Goal: Task Accomplishment & Management: Use online tool/utility

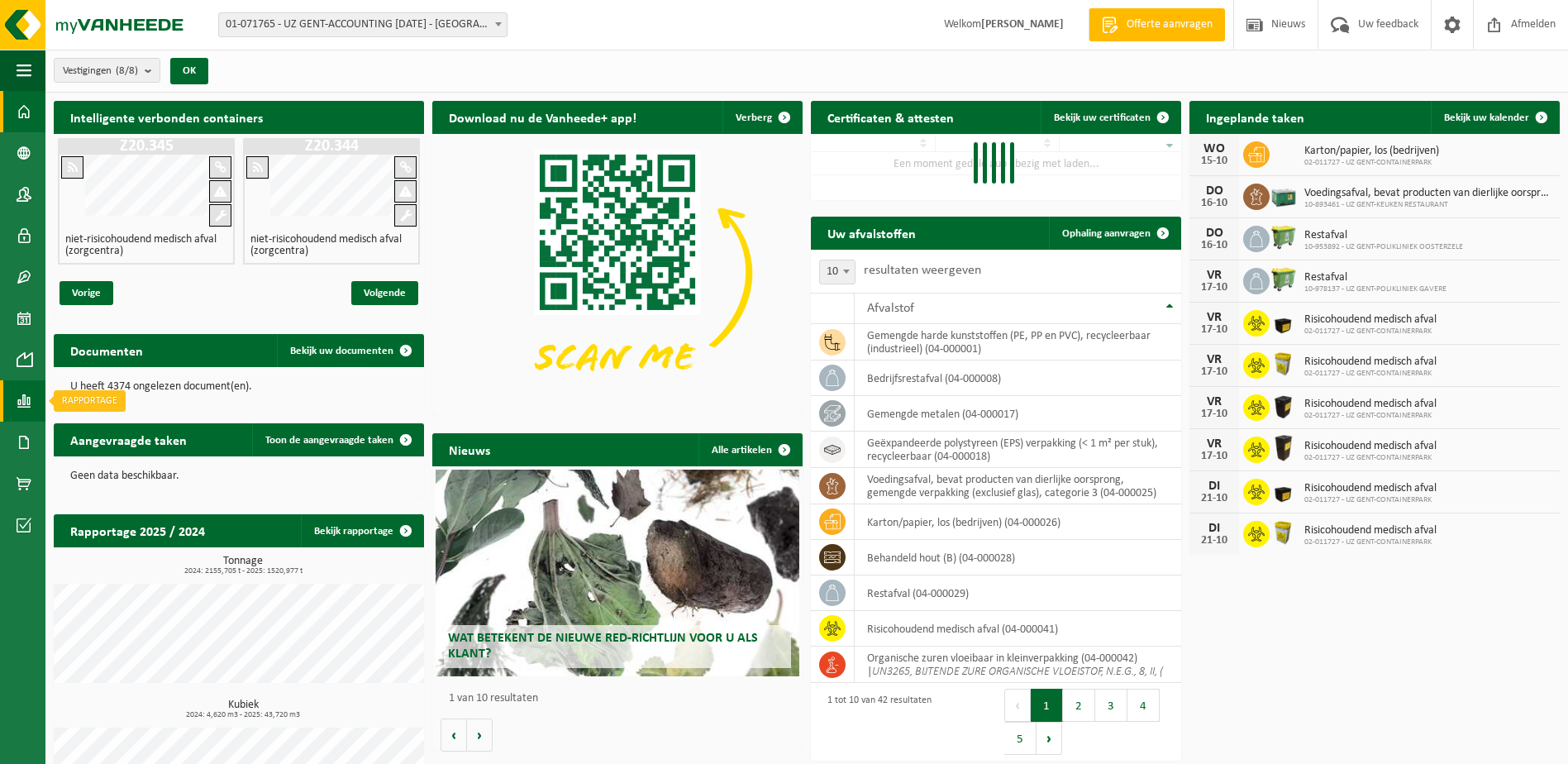
click at [24, 398] on span at bounding box center [24, 401] width 15 height 41
click at [112, 420] on span "In lijstvorm" at bounding box center [125, 435] width 58 height 31
click at [23, 395] on span at bounding box center [24, 401] width 15 height 41
click at [109, 403] on span "In grafiekvorm" at bounding box center [132, 400] width 74 height 31
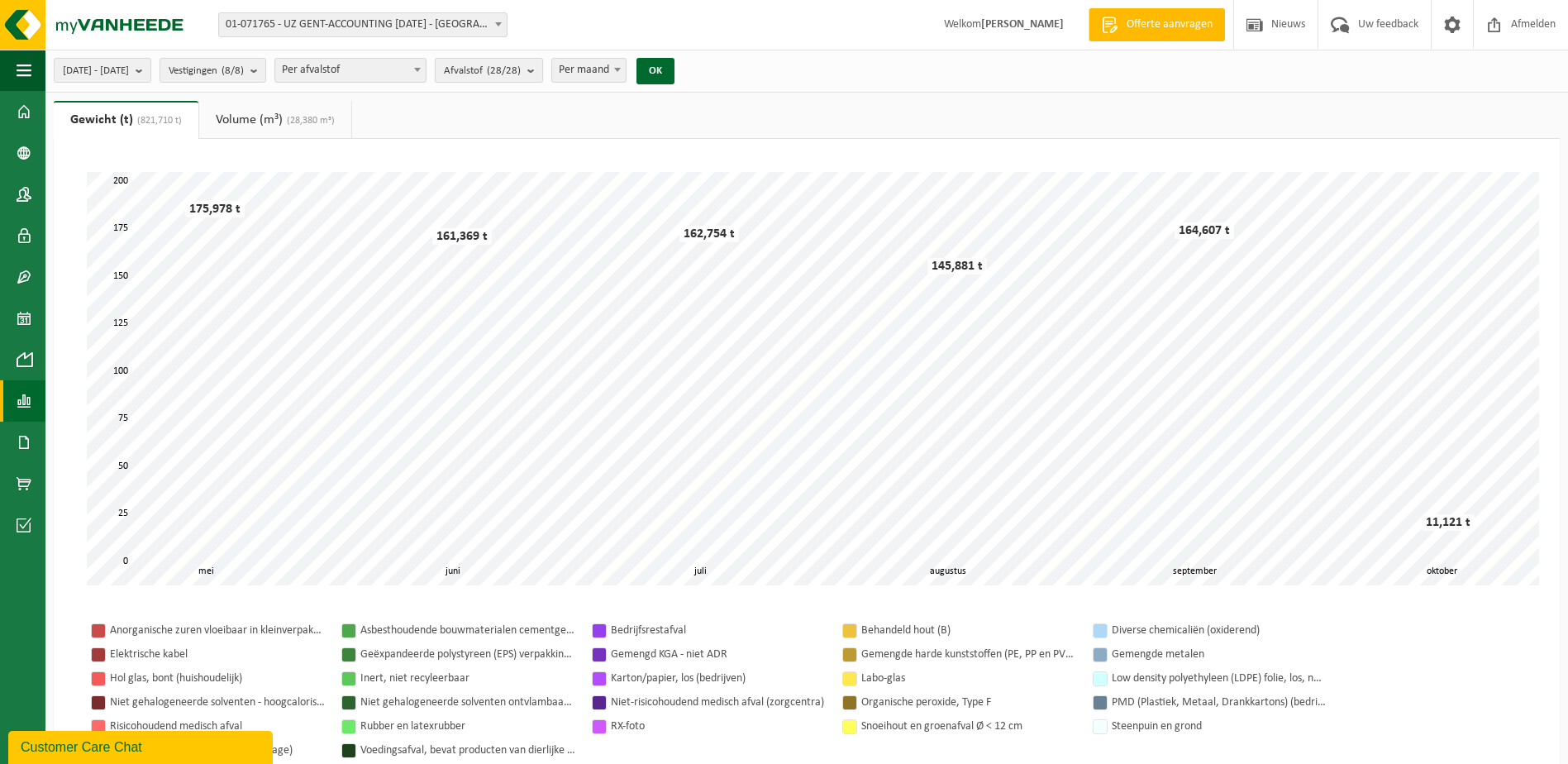
click at [543, 70] on b "submit" at bounding box center [535, 70] width 15 height 23
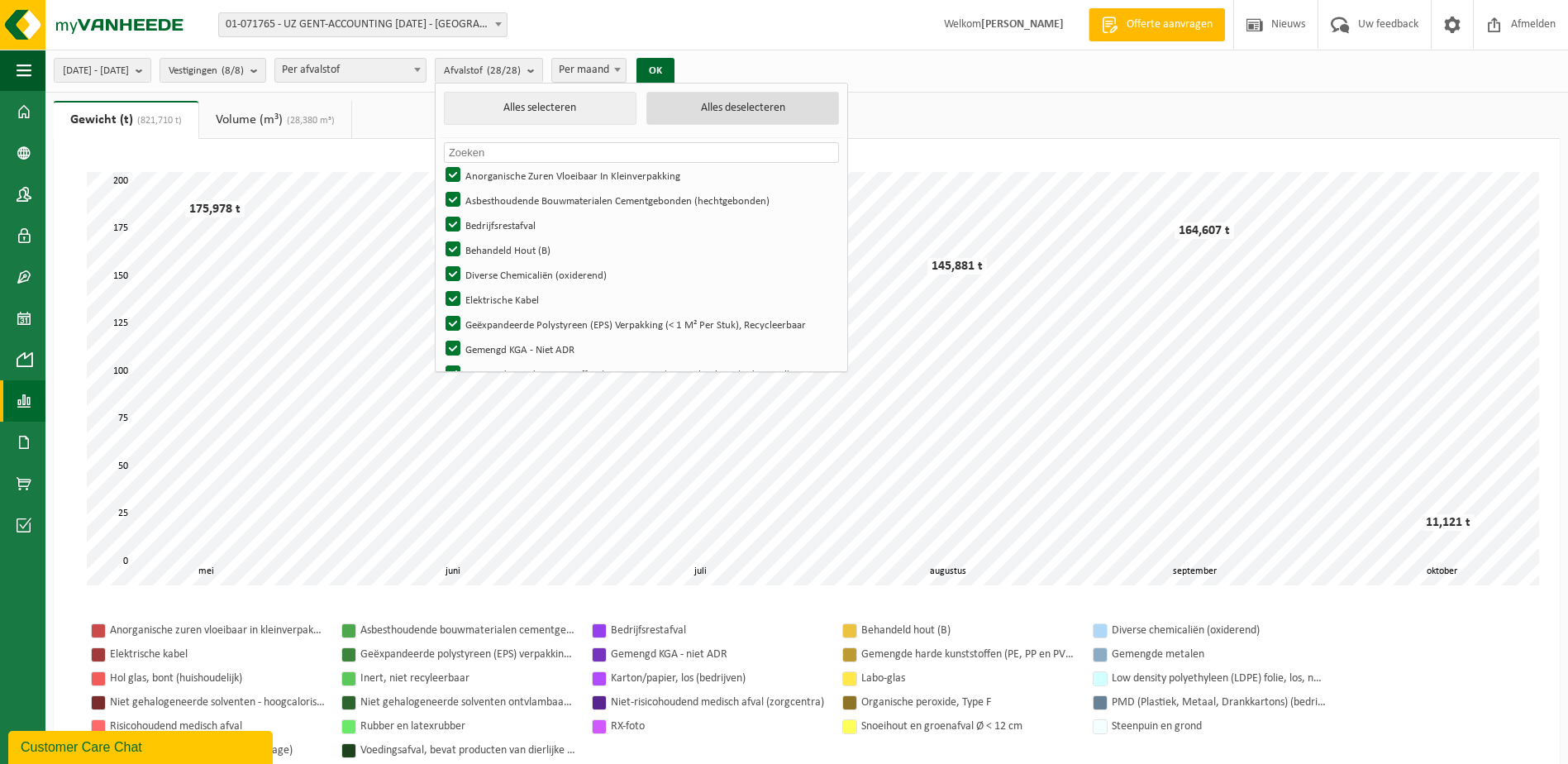
click at [728, 112] on button "Alles deselecteren" at bounding box center [743, 108] width 192 height 33
checkbox input "false"
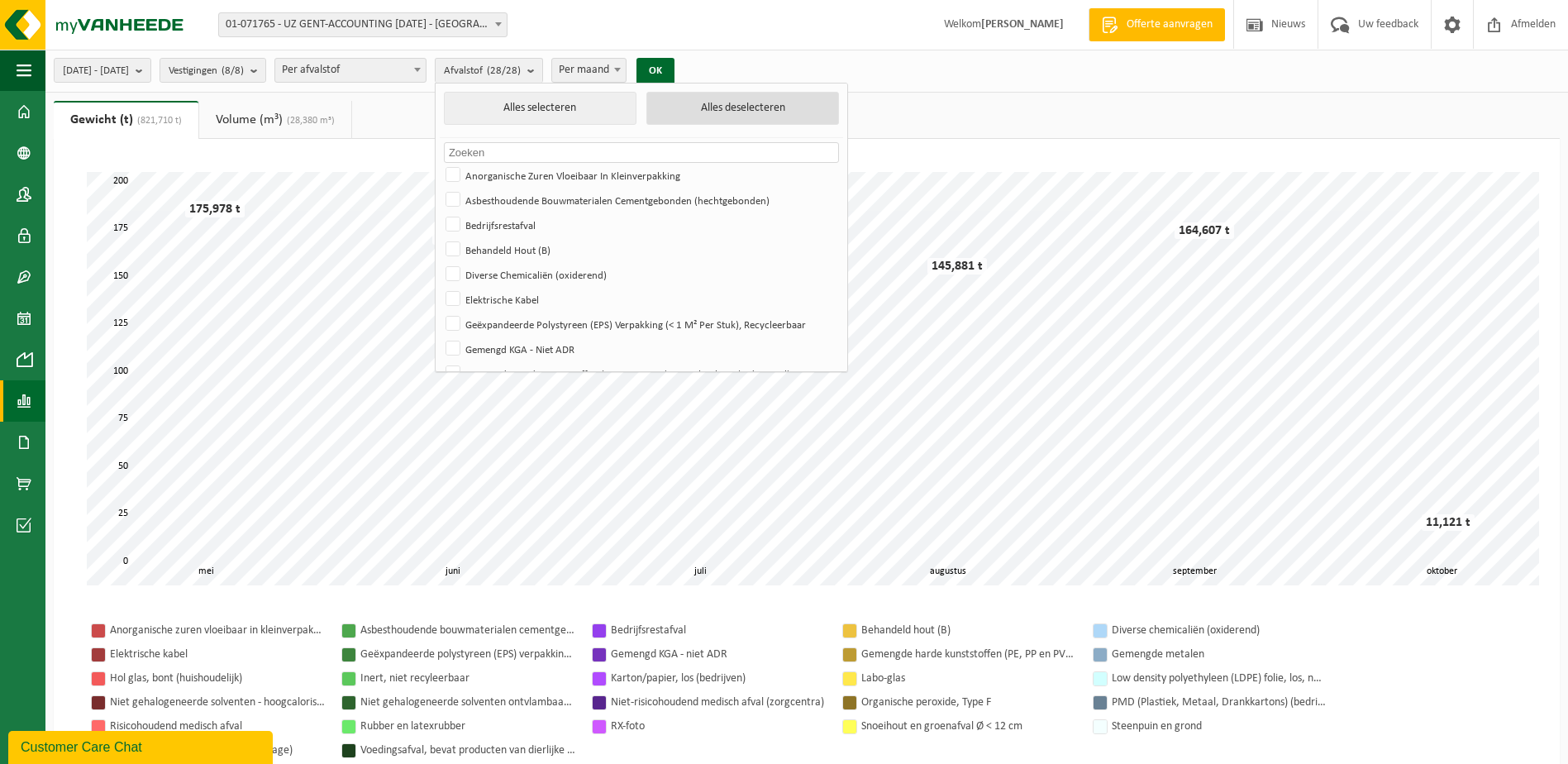
checkbox input "false"
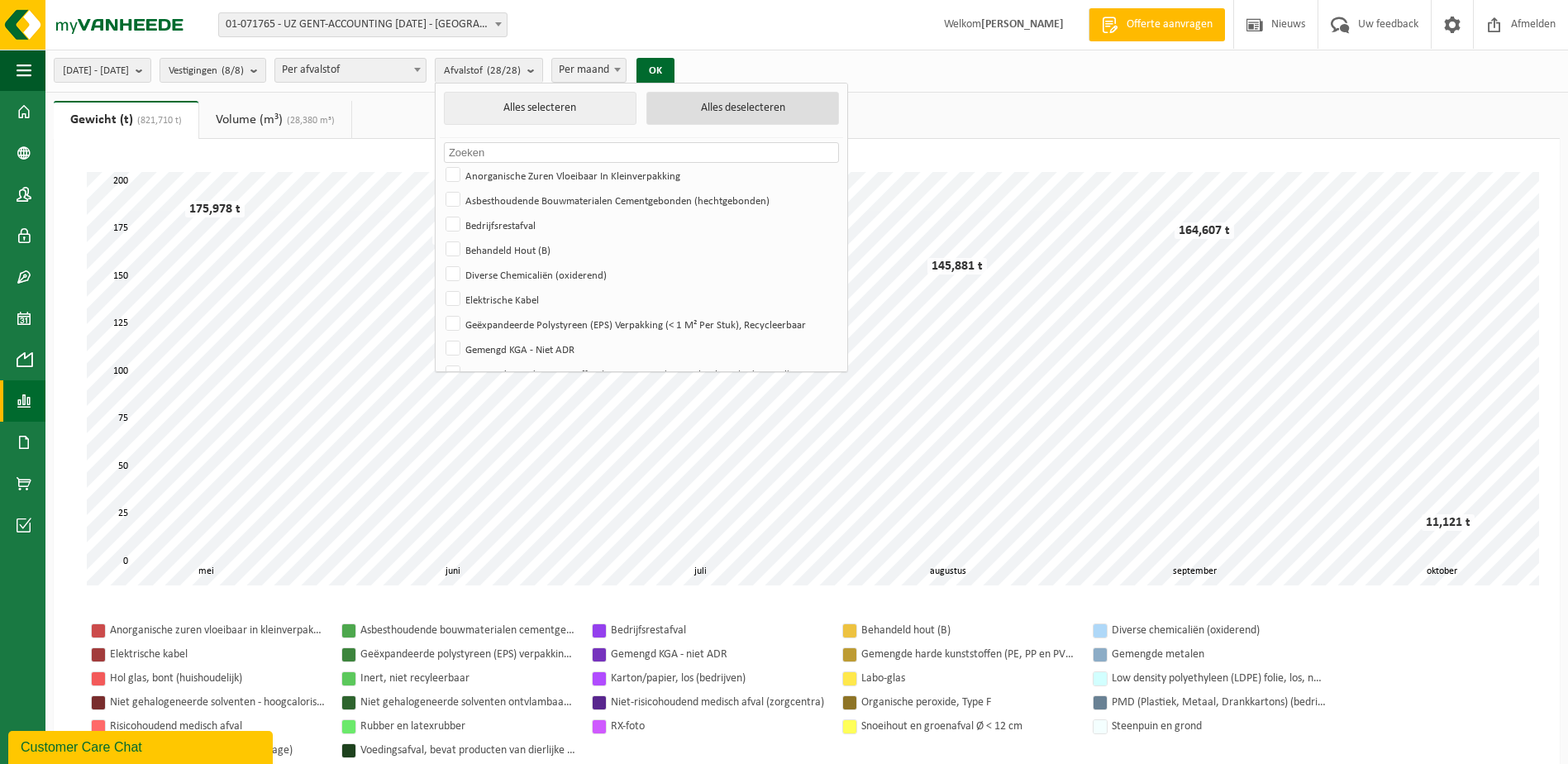
checkbox input "false"
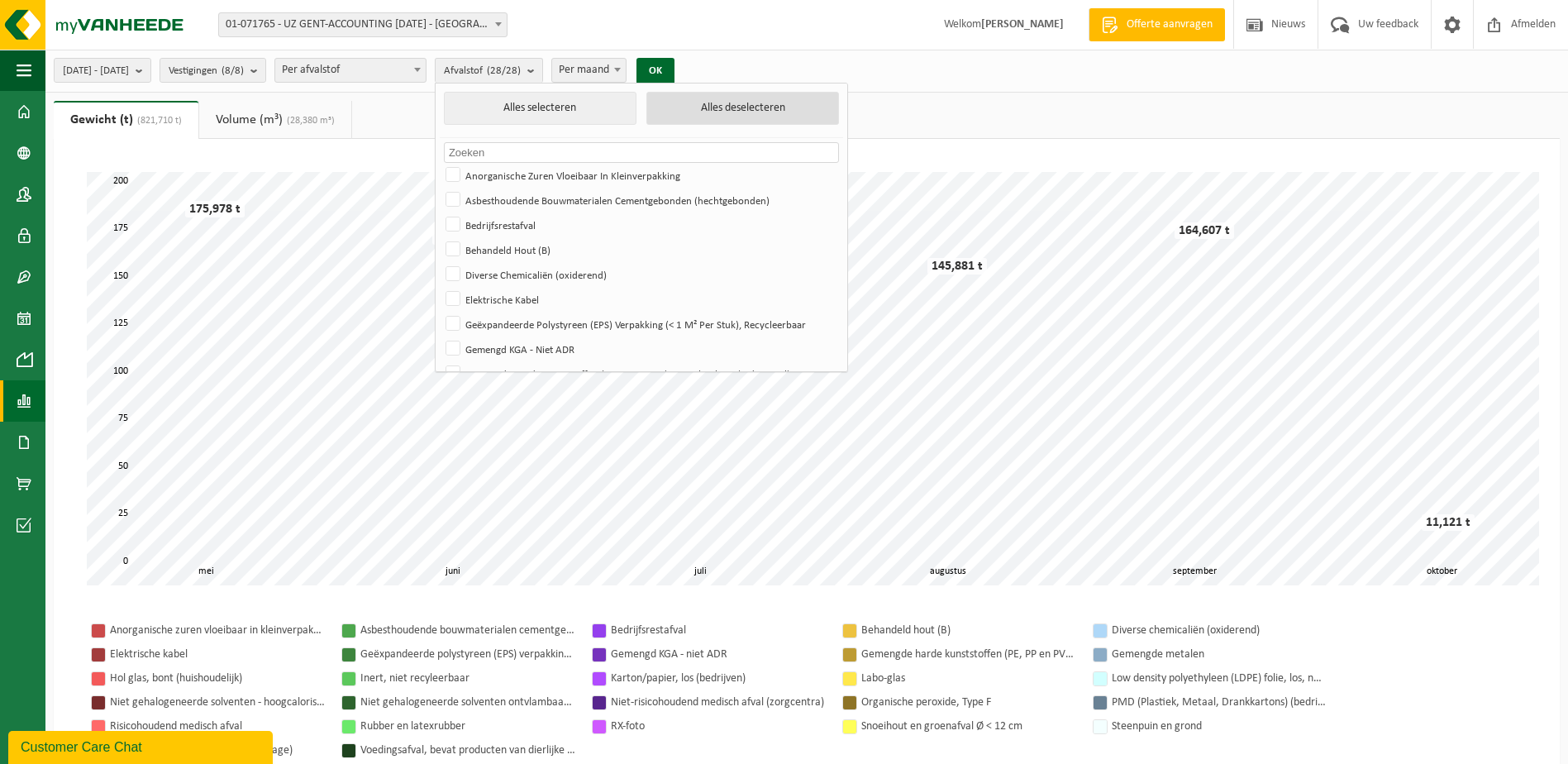
checkbox input "false"
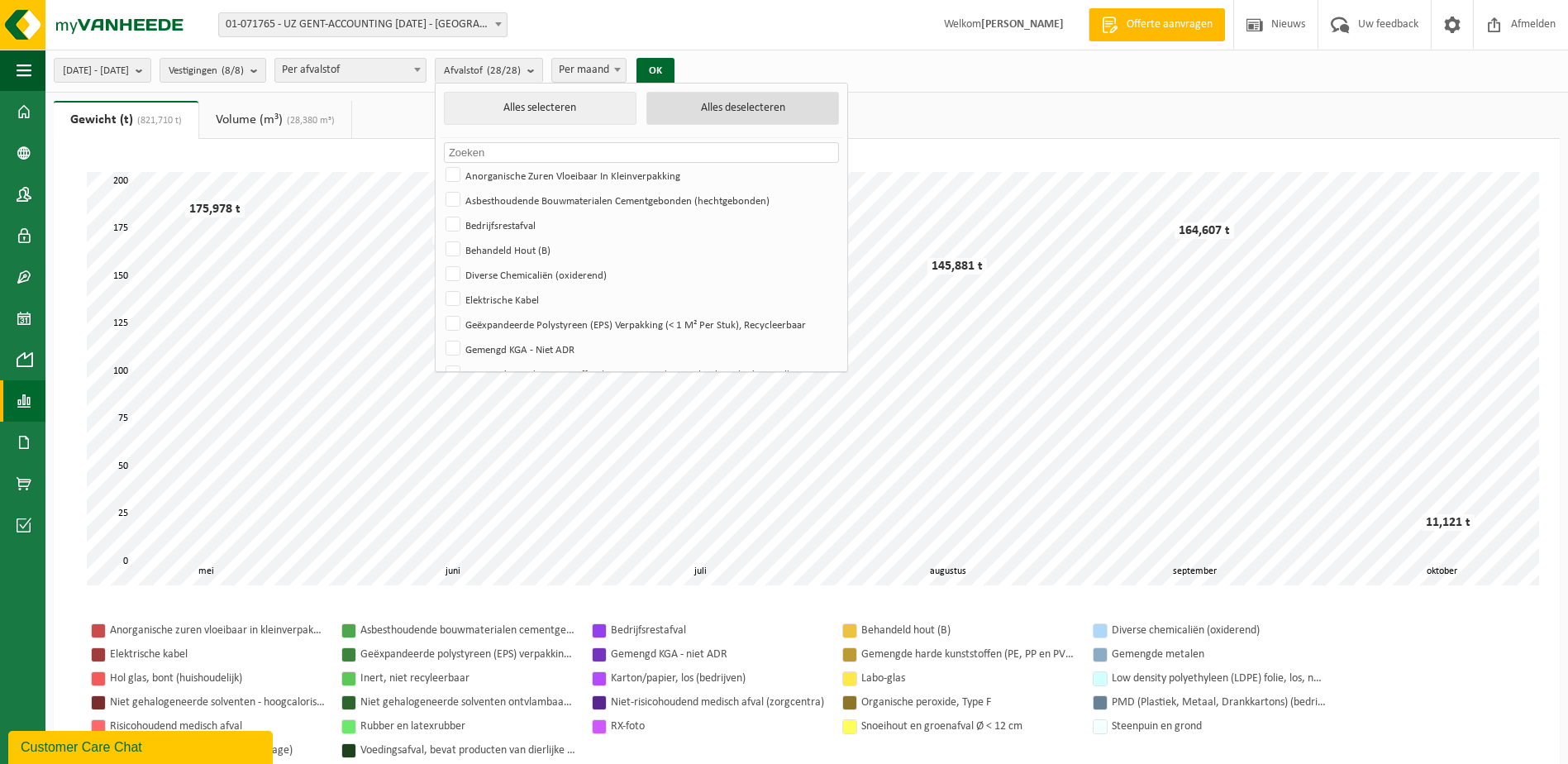
checkbox input "false"
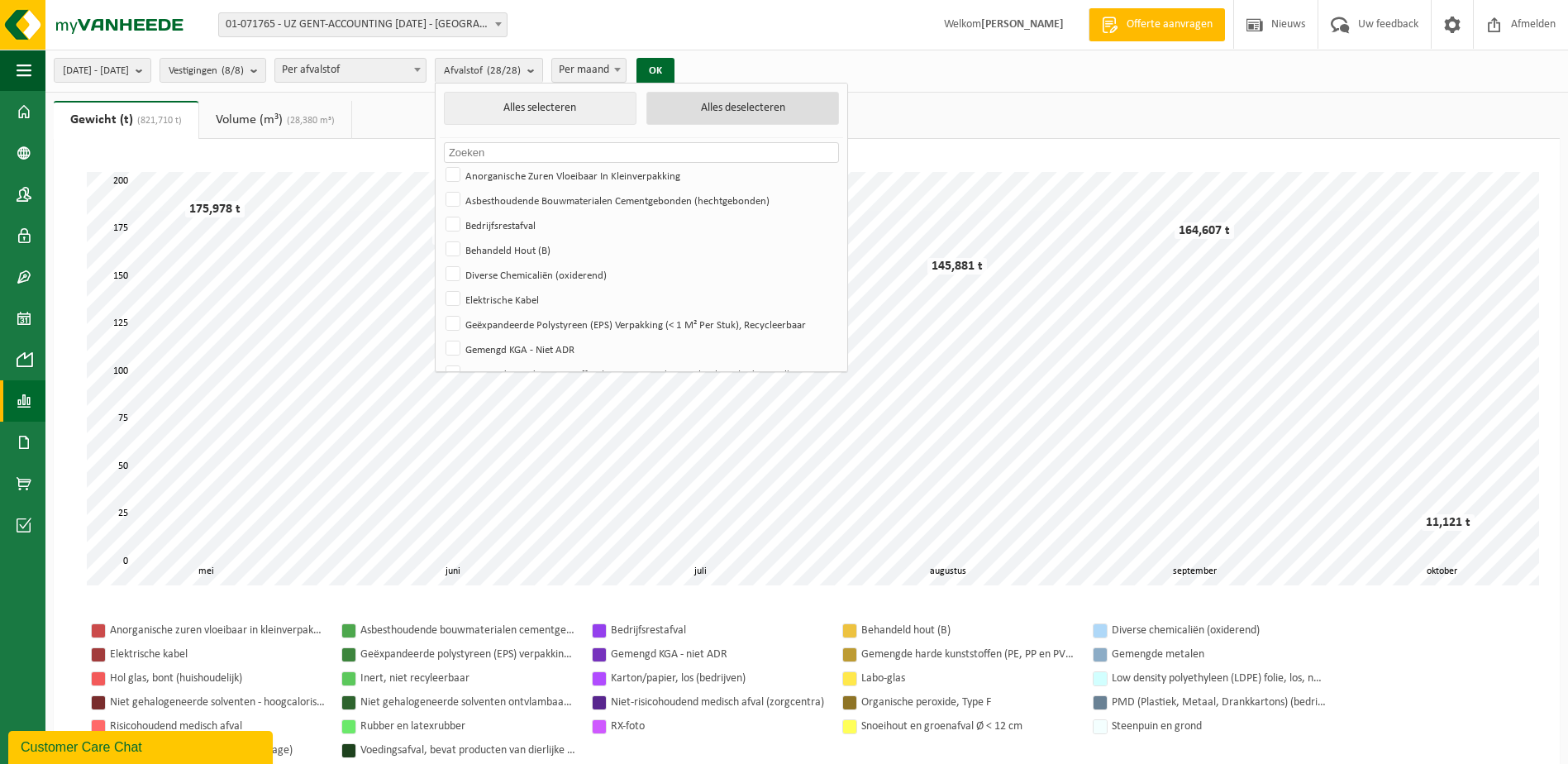
checkbox input "false"
click at [525, 148] on input "text" at bounding box center [641, 152] width 395 height 21
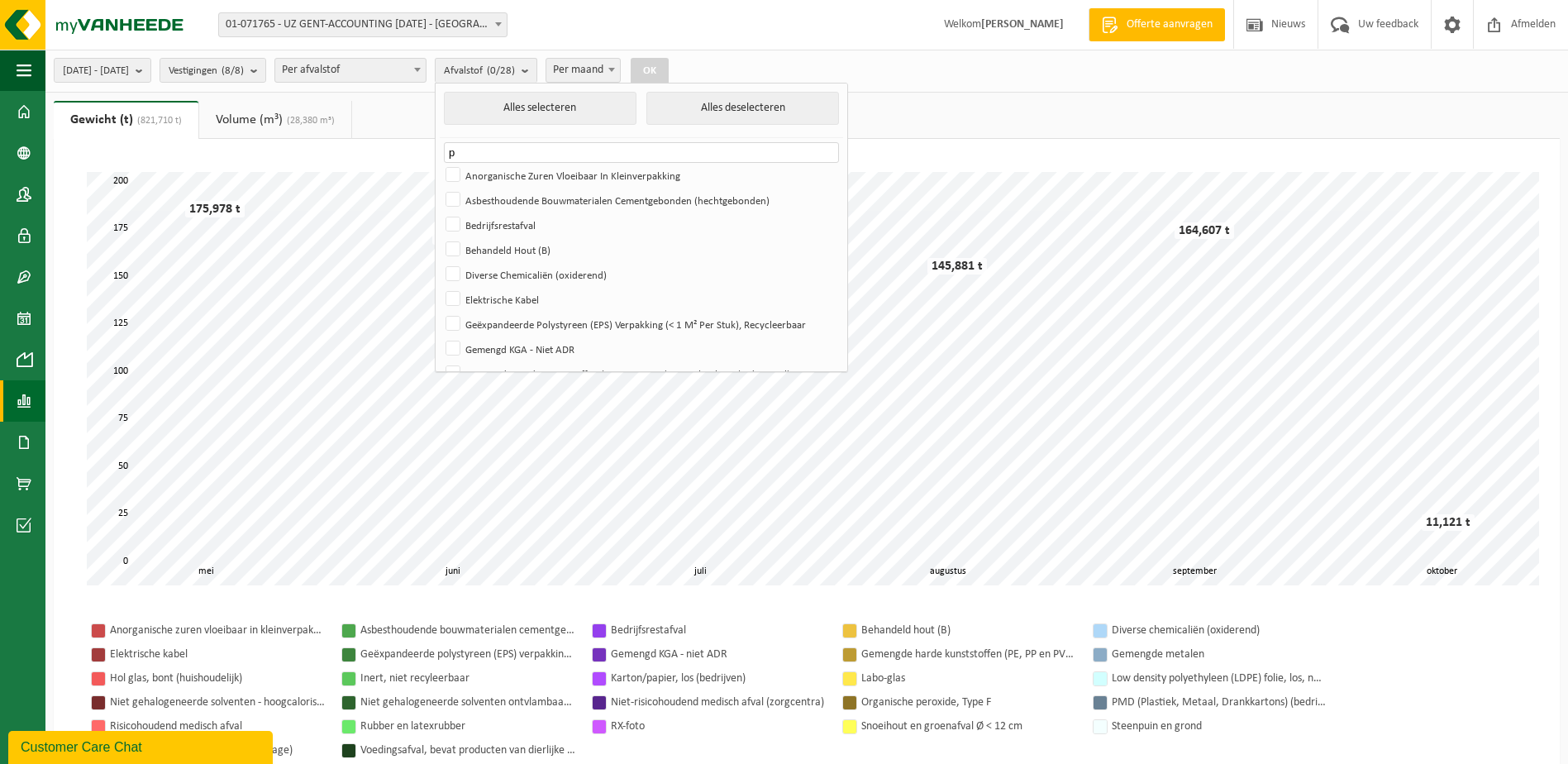
click at [525, 148] on input "p" at bounding box center [641, 152] width 395 height 21
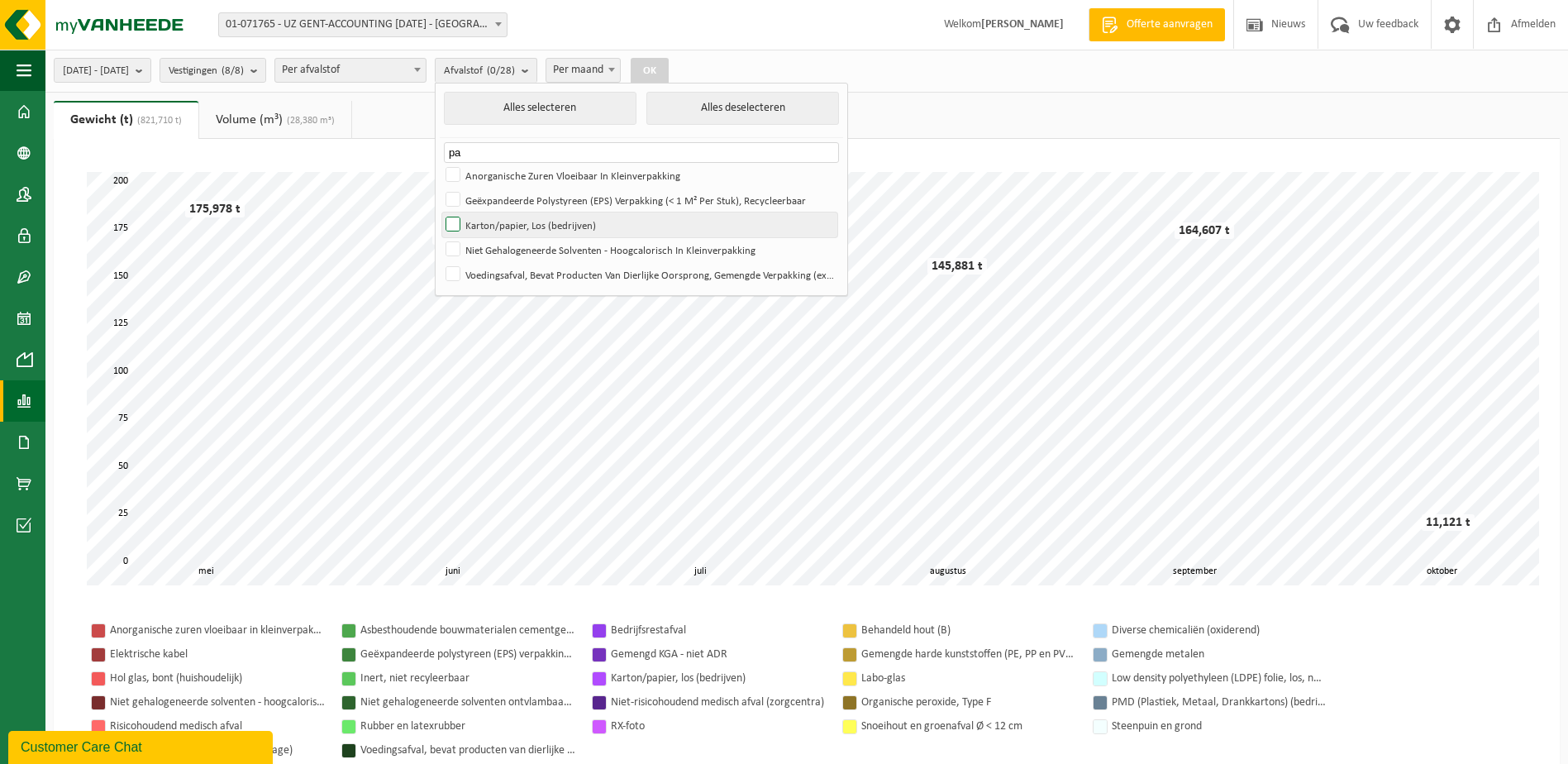
type input "pa"
click at [496, 222] on label "Karton/papier, Los (bedrijven)" at bounding box center [639, 224] width 395 height 24
click at [439, 212] on input "Karton/papier, Los (bedrijven)" at bounding box center [439, 211] width 1 height 1
checkbox input "true"
click at [669, 77] on button "OK" at bounding box center [650, 71] width 38 height 26
